Goal: Browse casually

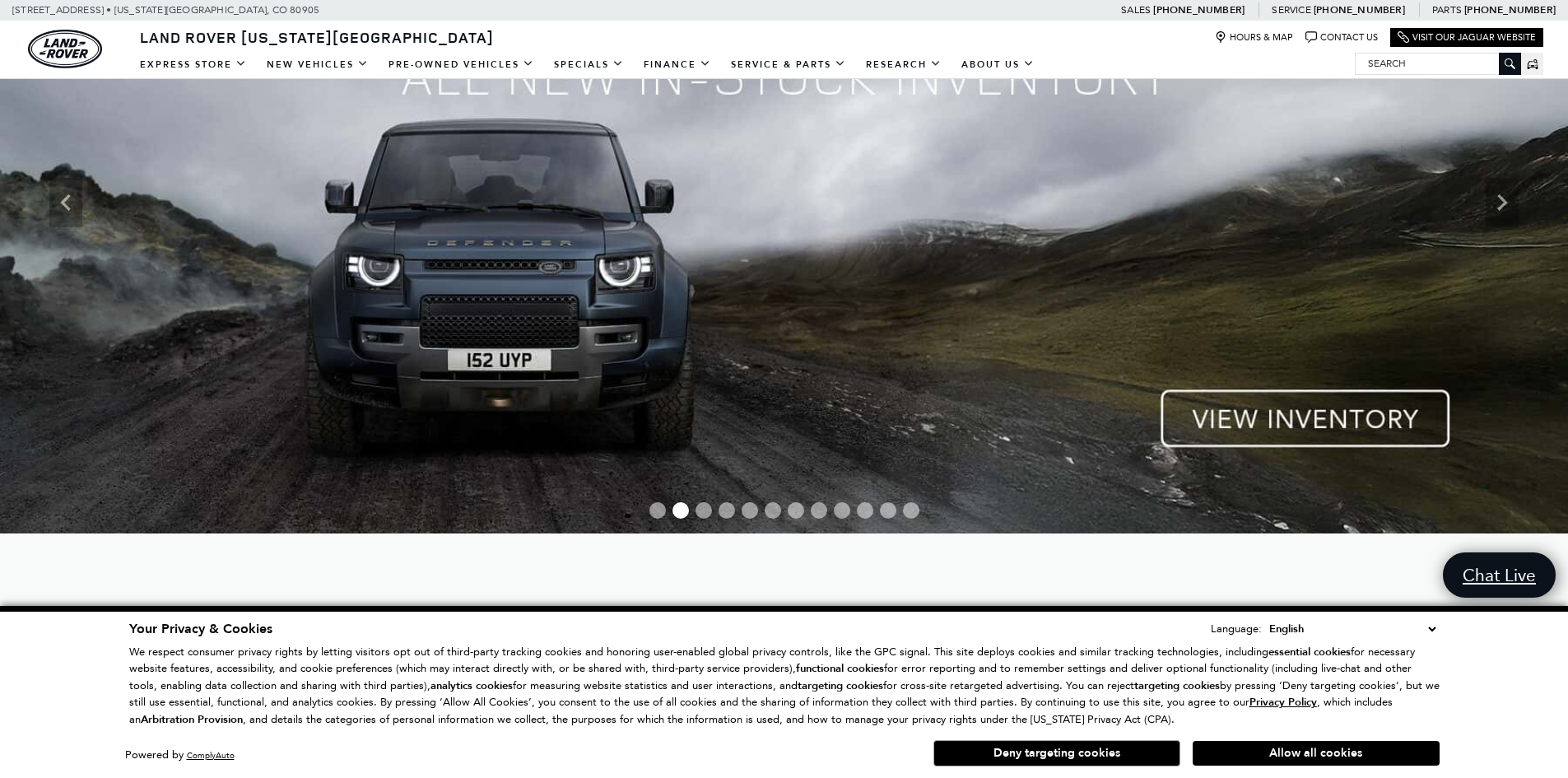
scroll to position [165, 0]
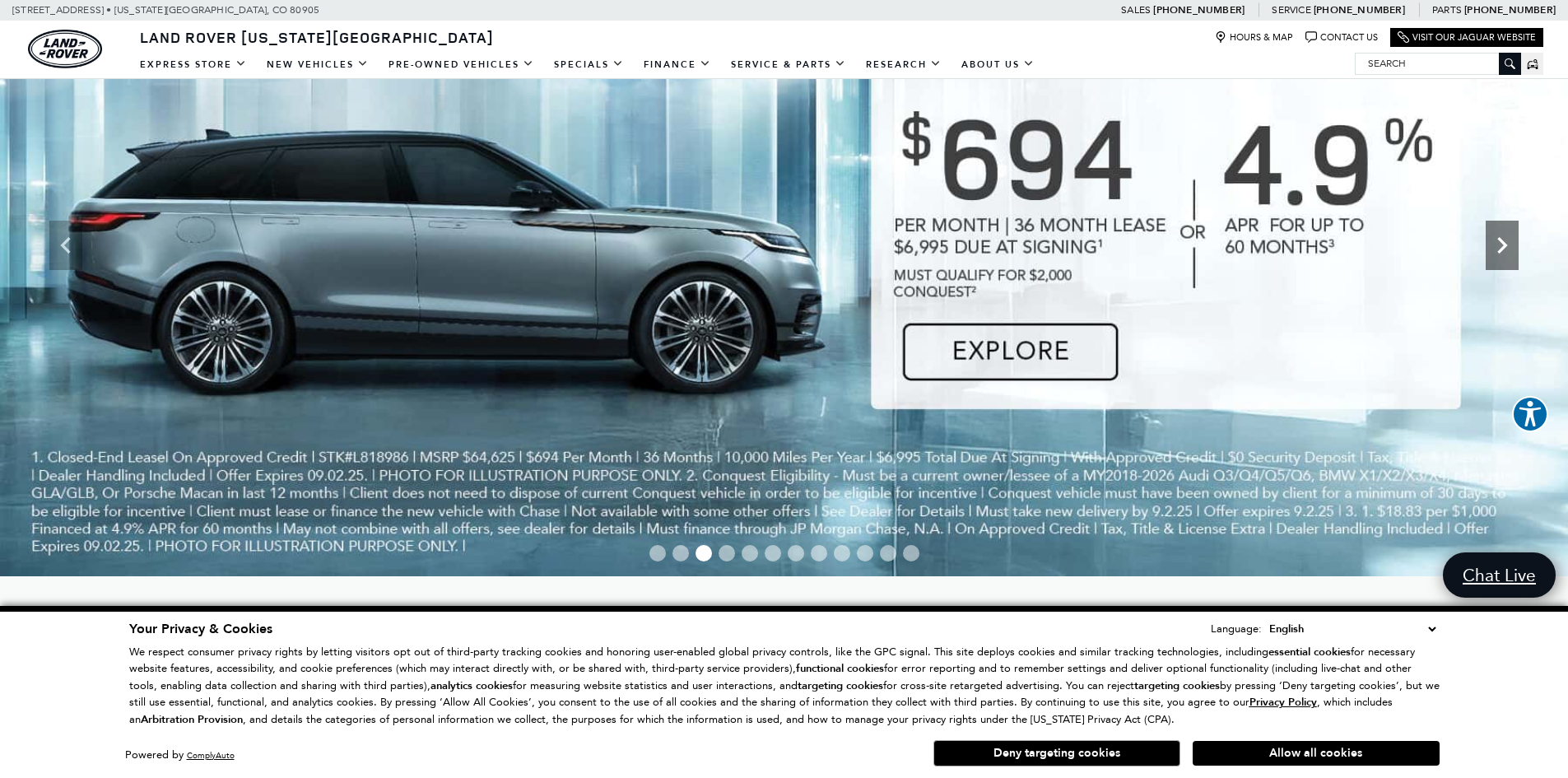
click at [1509, 256] on icon "Next" at bounding box center [1501, 245] width 33 height 33
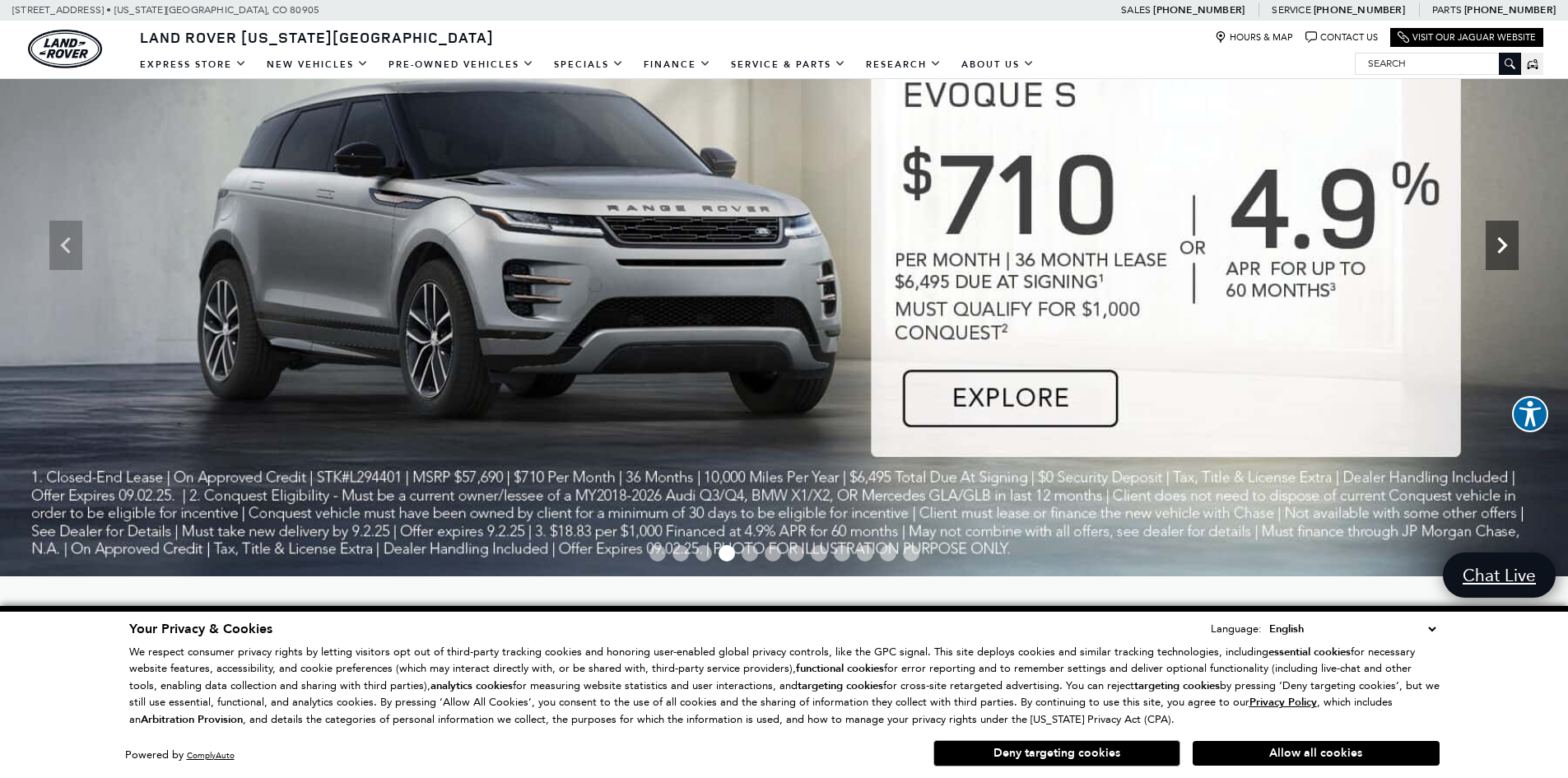
click at [1509, 256] on icon "Next" at bounding box center [1501, 245] width 33 height 33
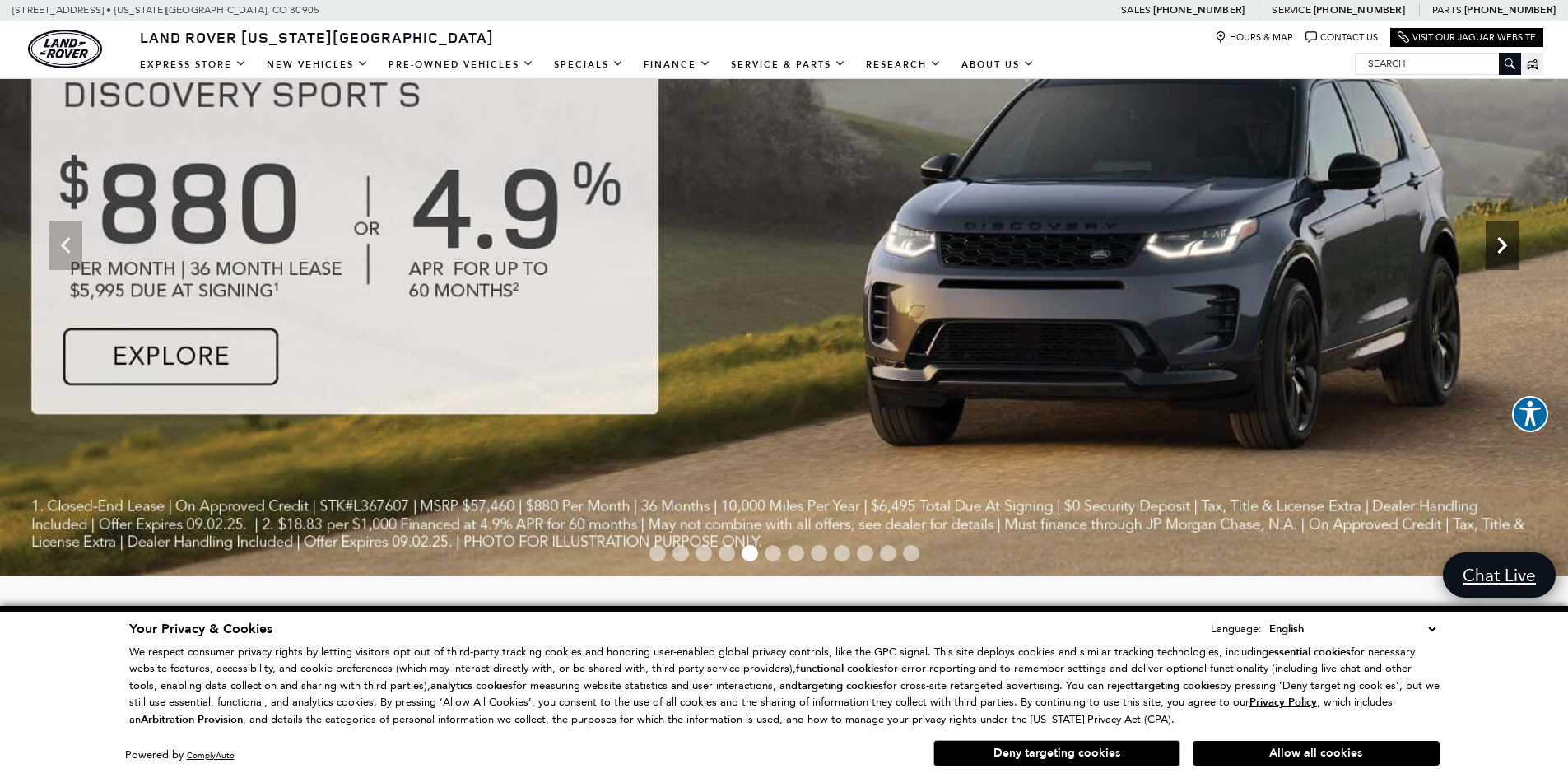
click at [1509, 256] on icon "Next" at bounding box center [1501, 245] width 33 height 33
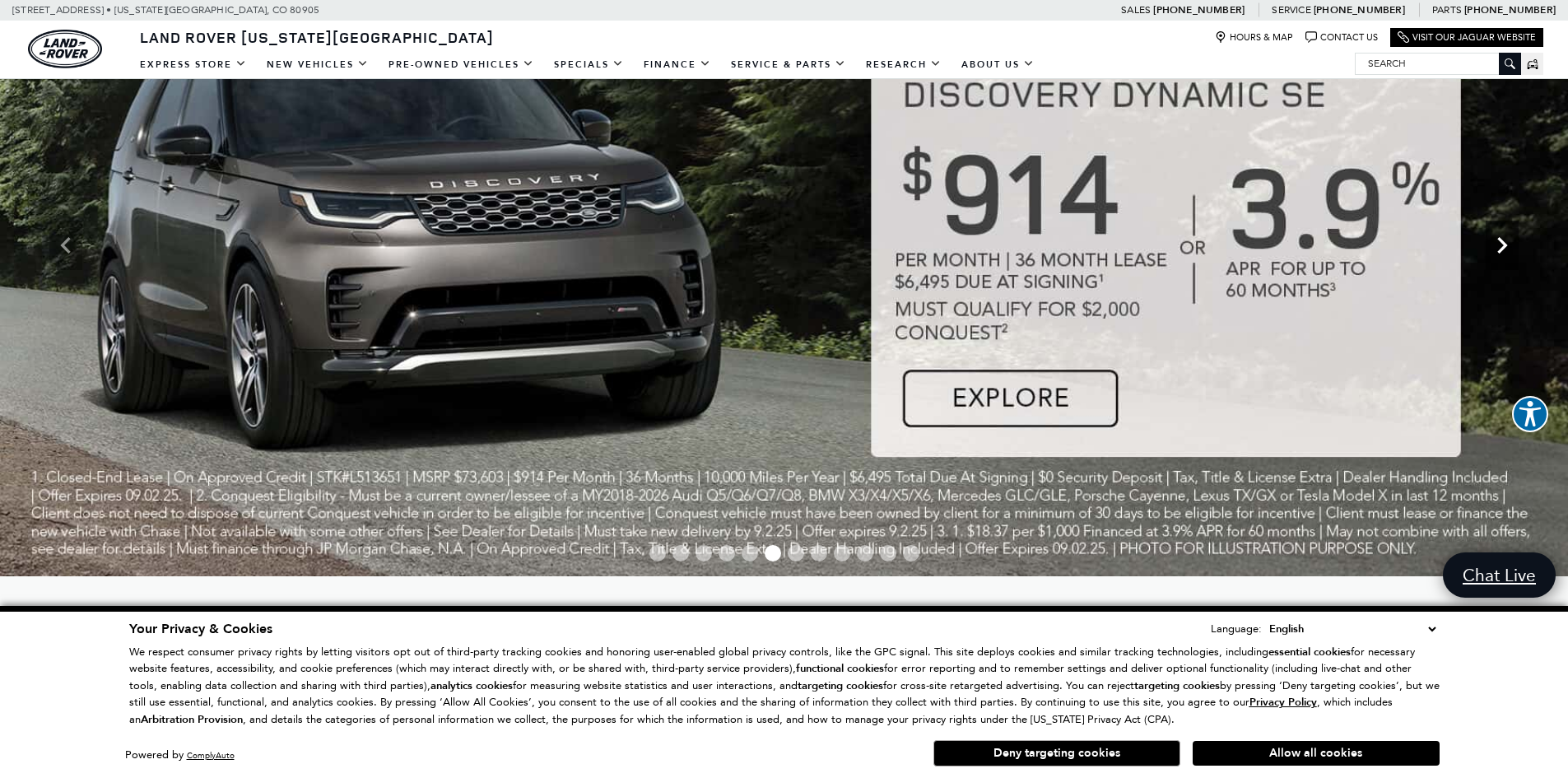
click at [1509, 256] on icon "Next" at bounding box center [1501, 245] width 33 height 33
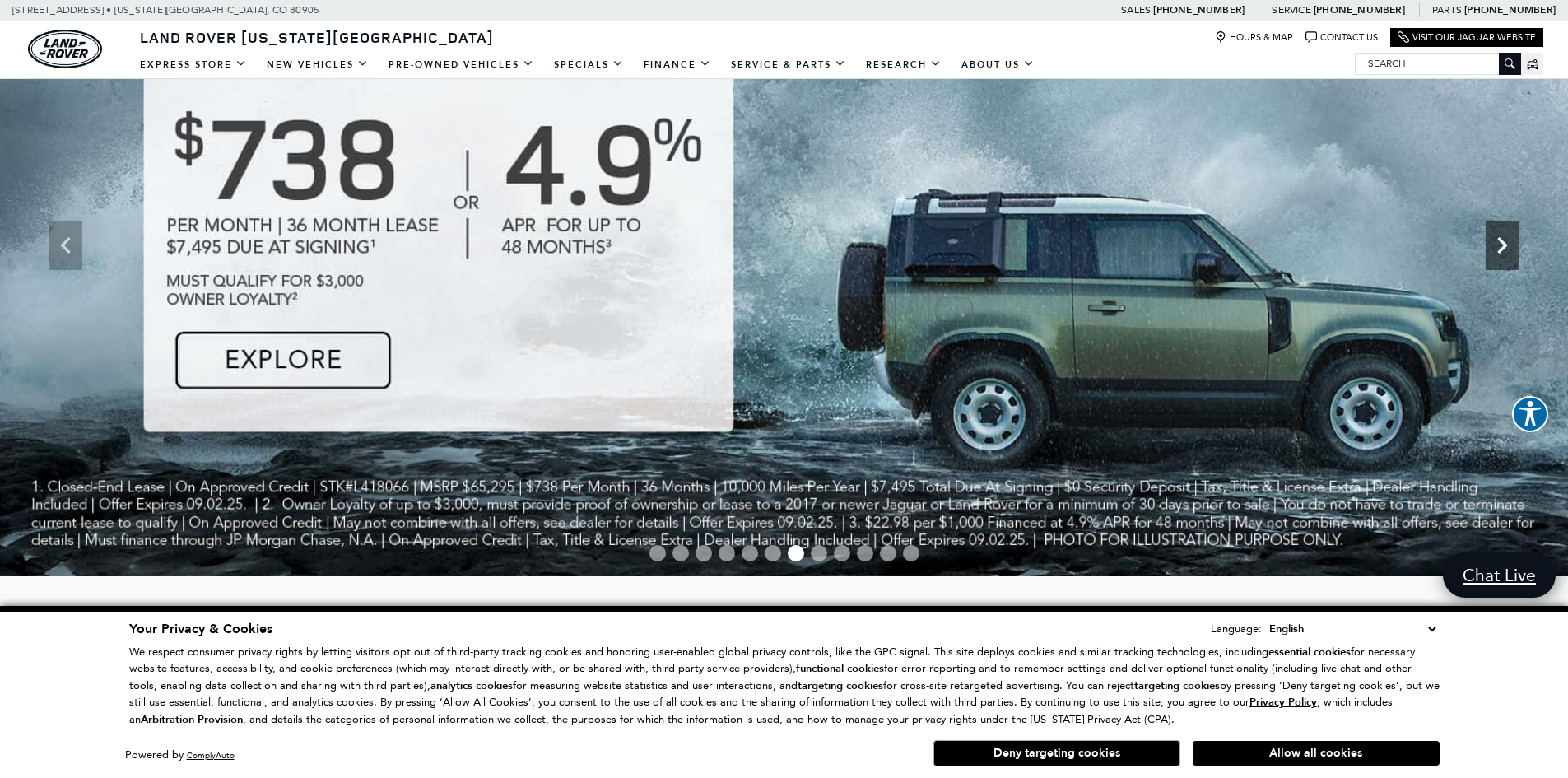
click at [1509, 256] on icon "Next" at bounding box center [1501, 245] width 33 height 33
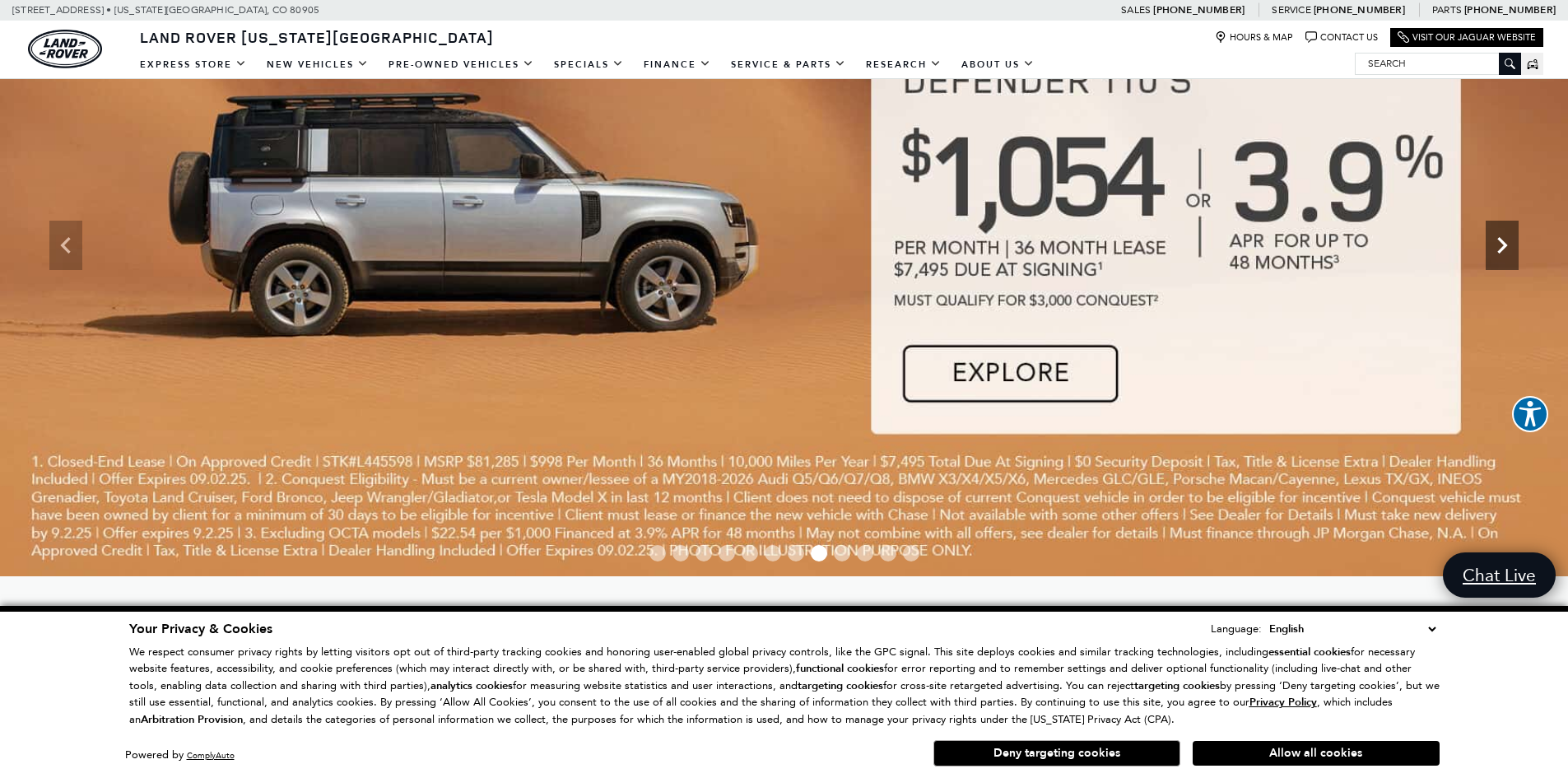
click at [1509, 256] on icon "Next" at bounding box center [1501, 245] width 33 height 33
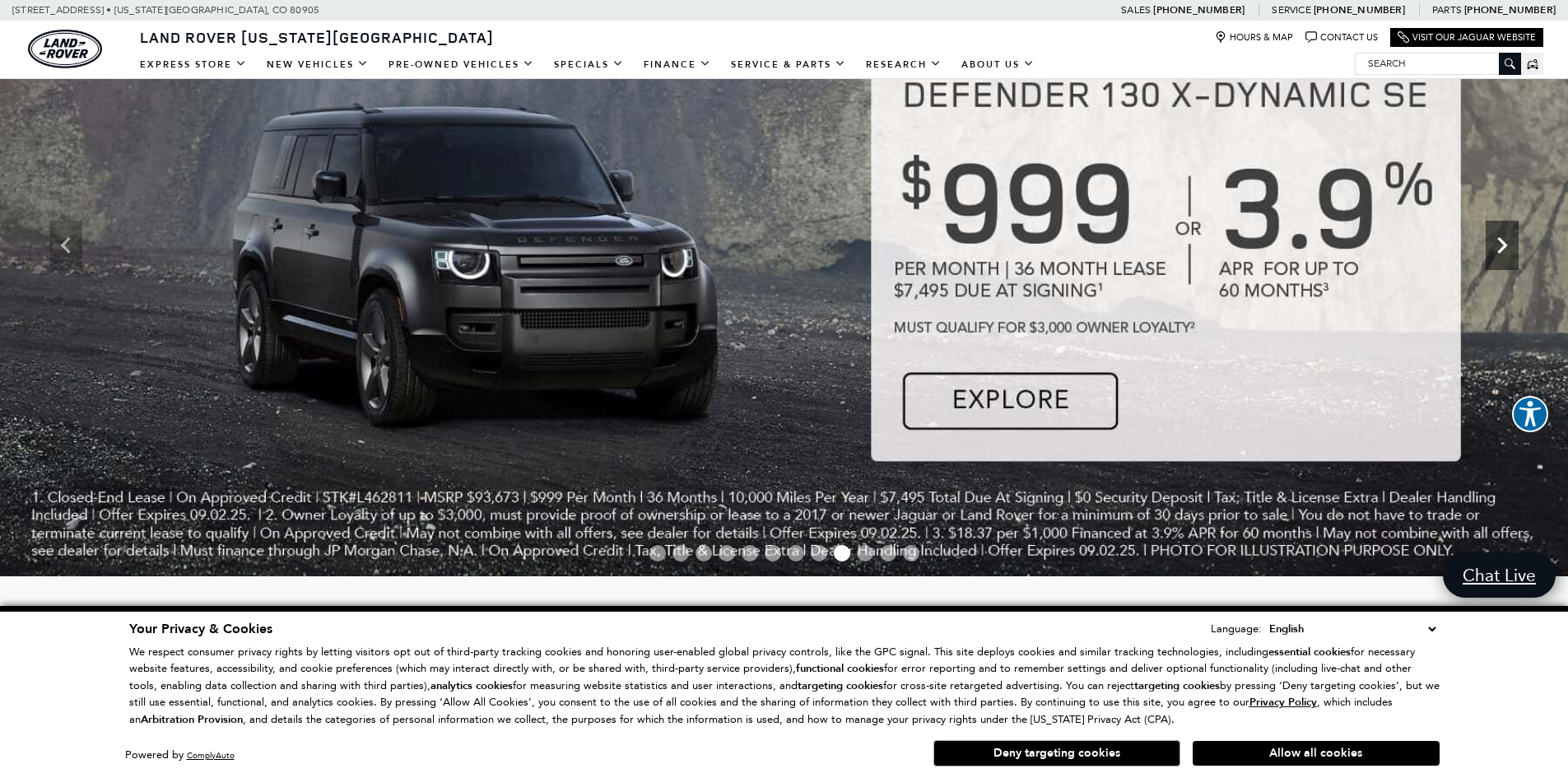
click at [1509, 256] on icon "Next" at bounding box center [1501, 245] width 33 height 33
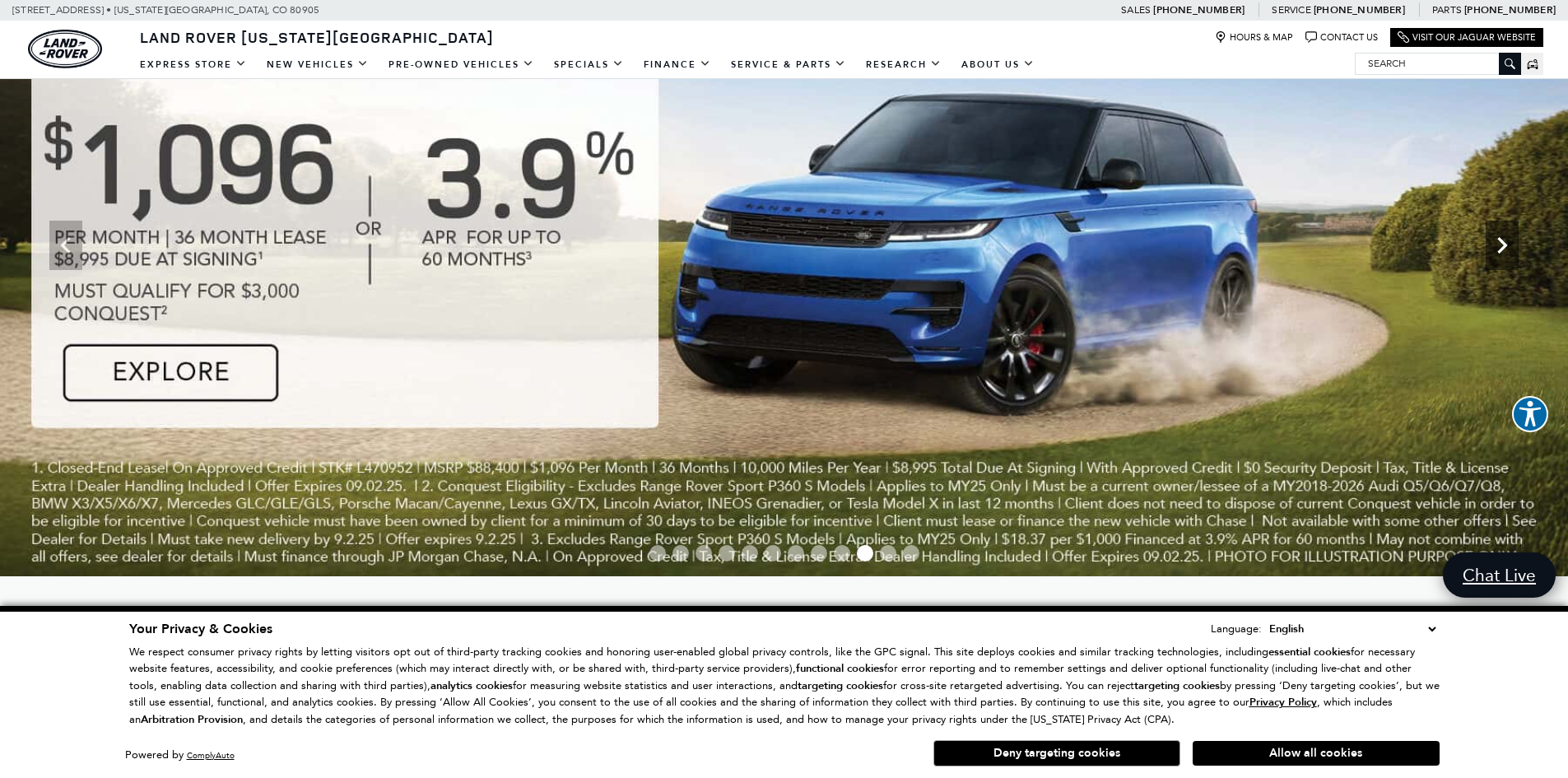
click at [1509, 256] on icon "Next" at bounding box center [1501, 245] width 33 height 33
